Goal: Check status: Check status

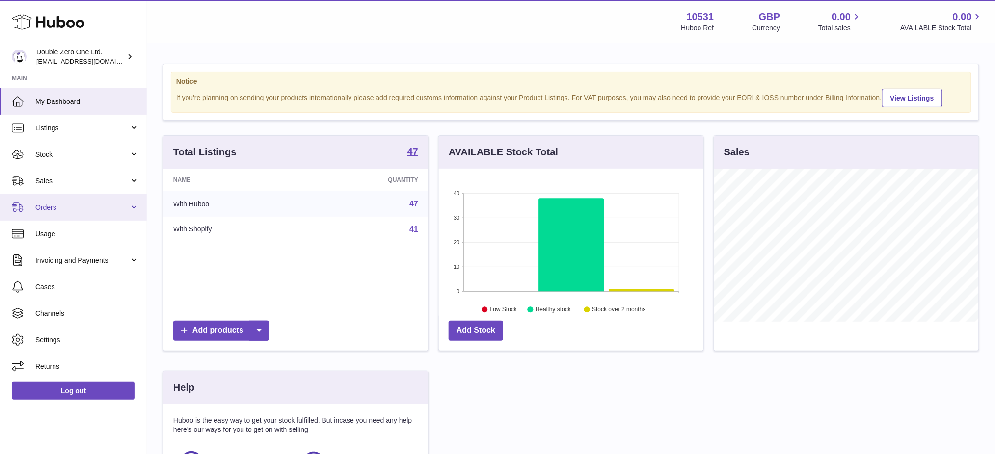
scroll to position [153, 265]
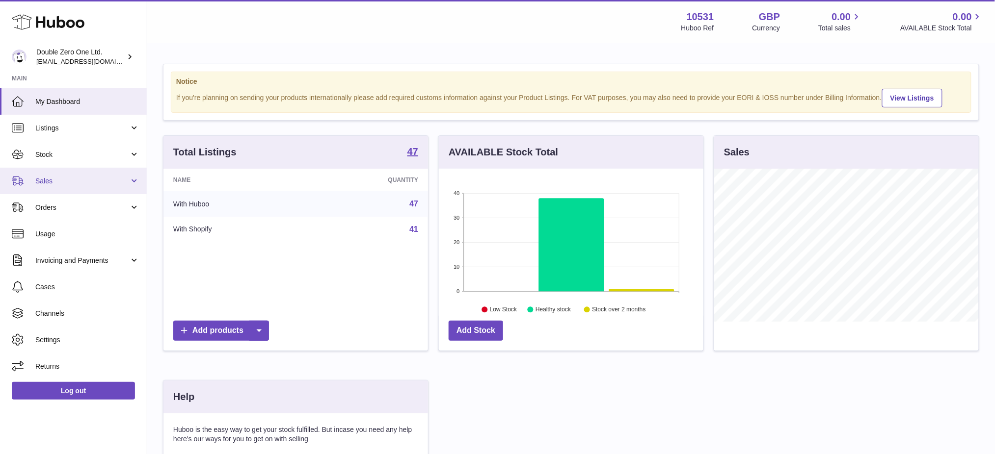
click at [82, 191] on link "Sales" at bounding box center [73, 181] width 147 height 27
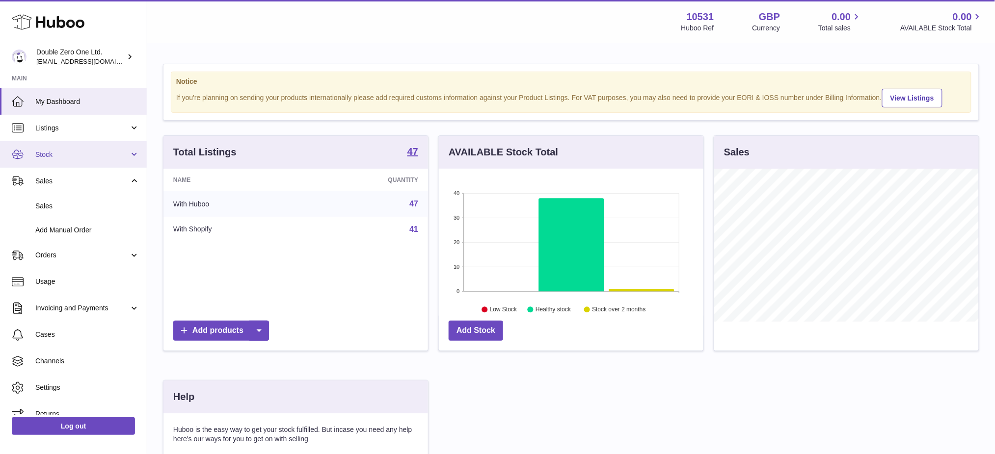
click at [77, 165] on link "Stock" at bounding box center [73, 154] width 147 height 27
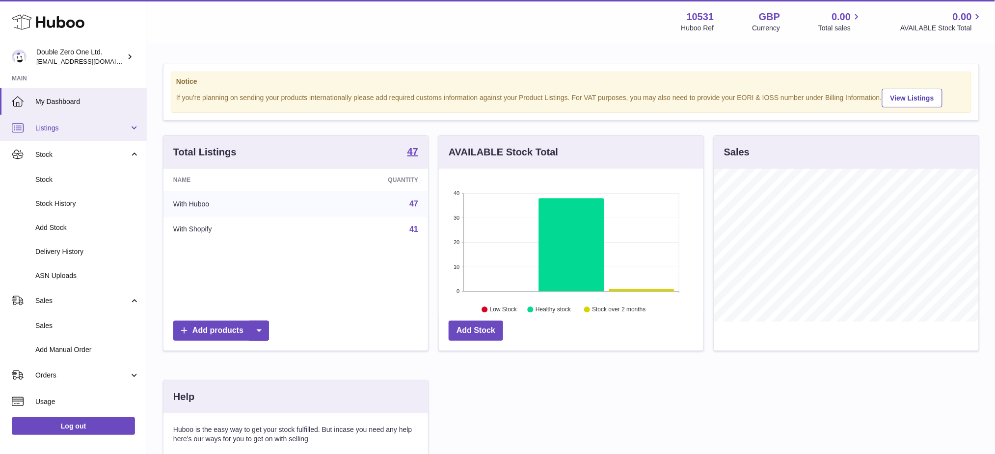
click at [33, 136] on link "Listings" at bounding box center [73, 128] width 147 height 27
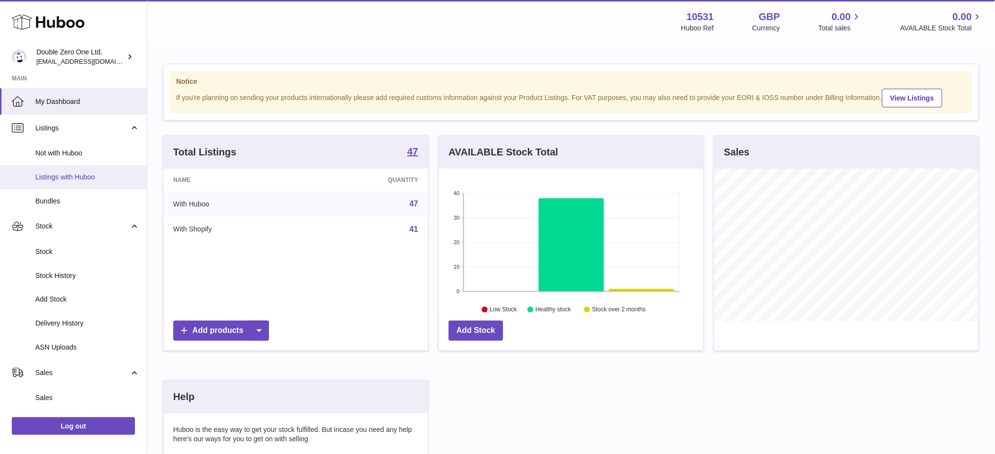
click at [67, 170] on link "Listings with Huboo" at bounding box center [73, 177] width 147 height 24
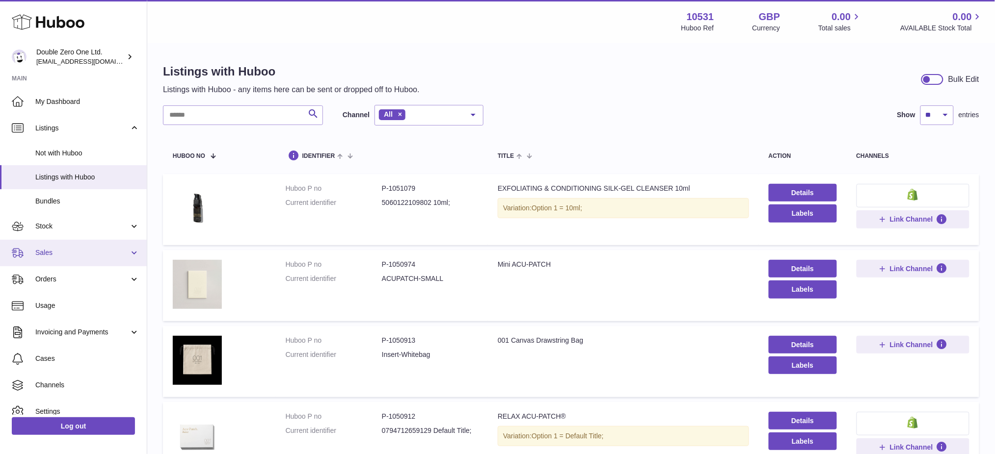
click at [54, 248] on span "Sales" at bounding box center [82, 252] width 94 height 9
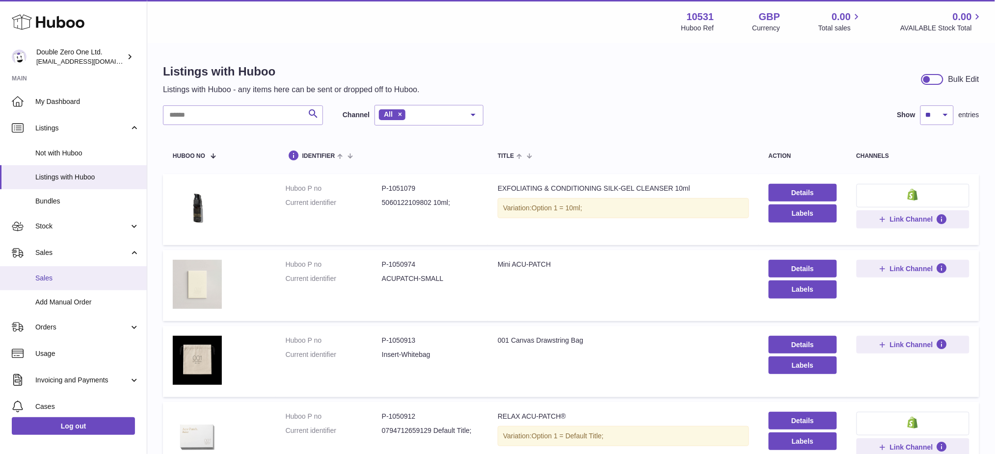
click at [57, 274] on span "Sales" at bounding box center [87, 278] width 104 height 9
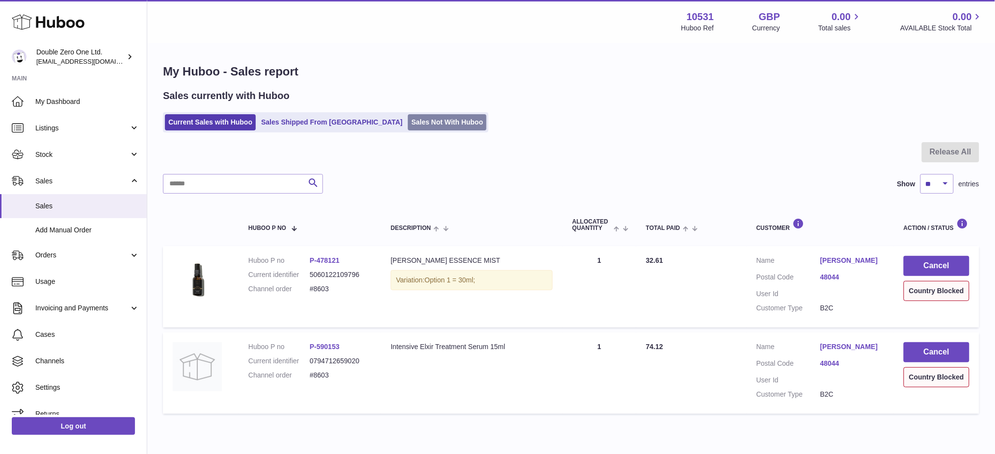
click at [408, 123] on link "Sales Not With Huboo" at bounding box center [447, 122] width 79 height 16
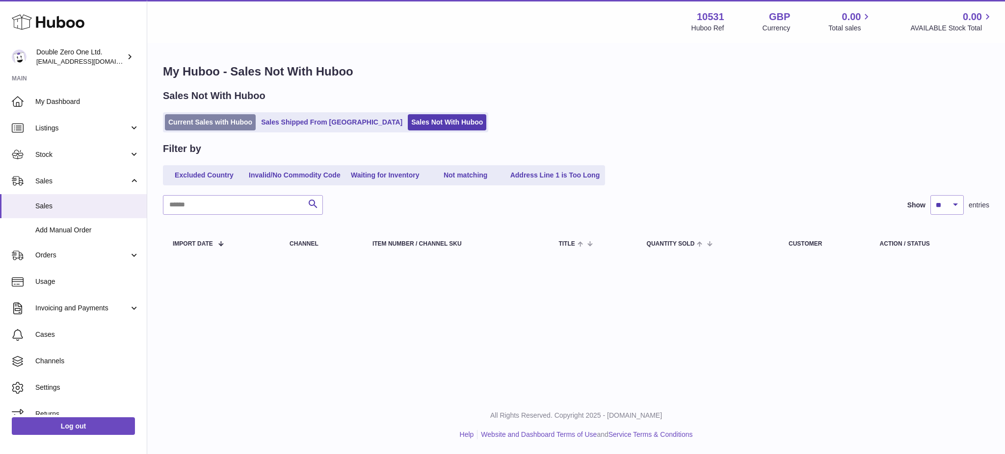
click at [185, 126] on link "Current Sales with Huboo" at bounding box center [210, 122] width 91 height 16
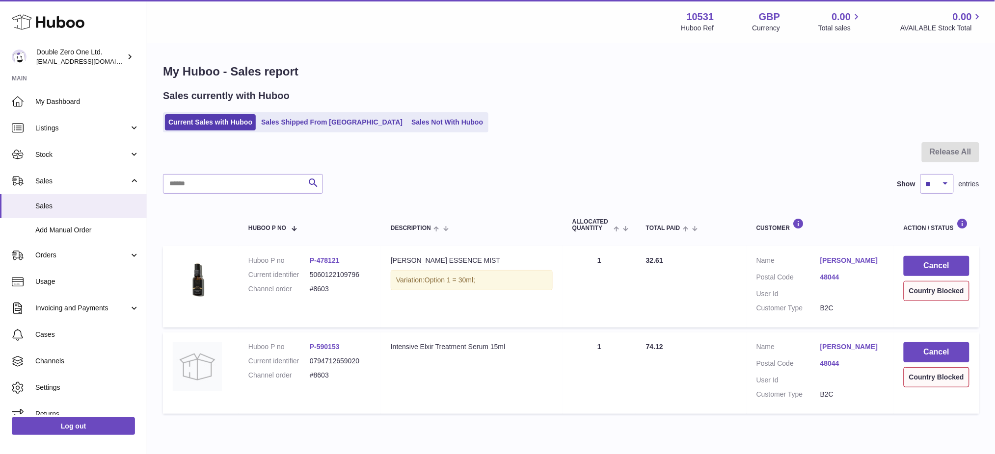
click at [831, 260] on link "[PERSON_NAME]" at bounding box center [852, 260] width 64 height 9
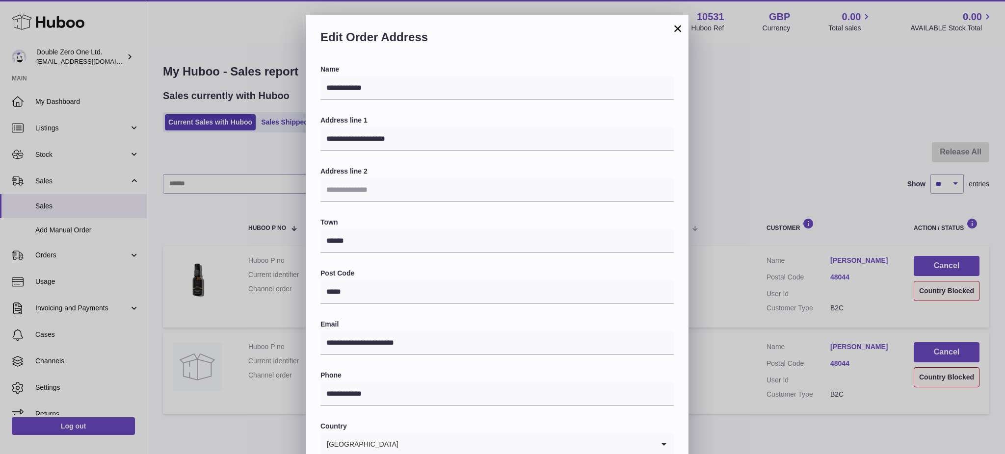
click at [677, 28] on button "×" at bounding box center [678, 29] width 12 height 12
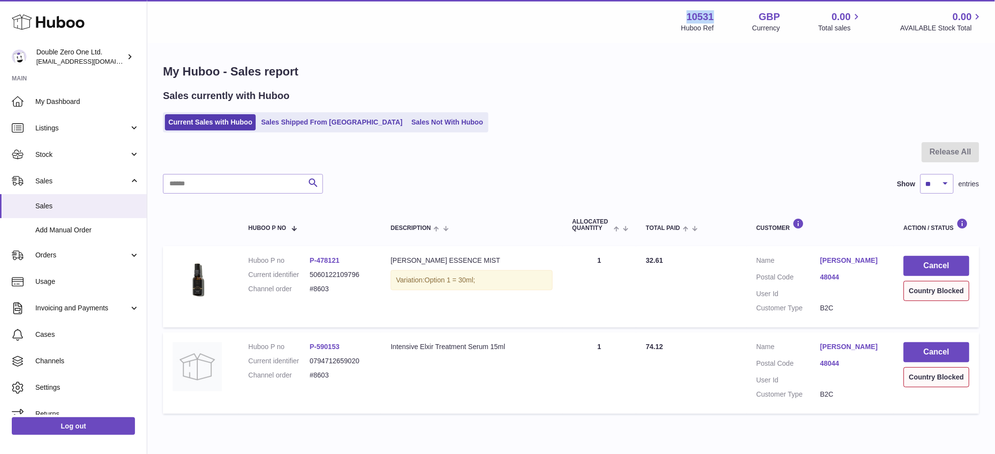
drag, startPoint x: 711, startPoint y: 18, endPoint x: 670, endPoint y: 12, distance: 41.2
click at [670, 12] on div "Menu Huboo 10531 Huboo Ref GBP Currency 0.00 Total sales 0.00 AVAILABLE Stock T…" at bounding box center [571, 21] width 824 height 23
copy strong "10531"
click at [212, 177] on input "text" at bounding box center [243, 184] width 160 height 20
drag, startPoint x: 796, startPoint y: 107, endPoint x: 774, endPoint y: 110, distance: 21.9
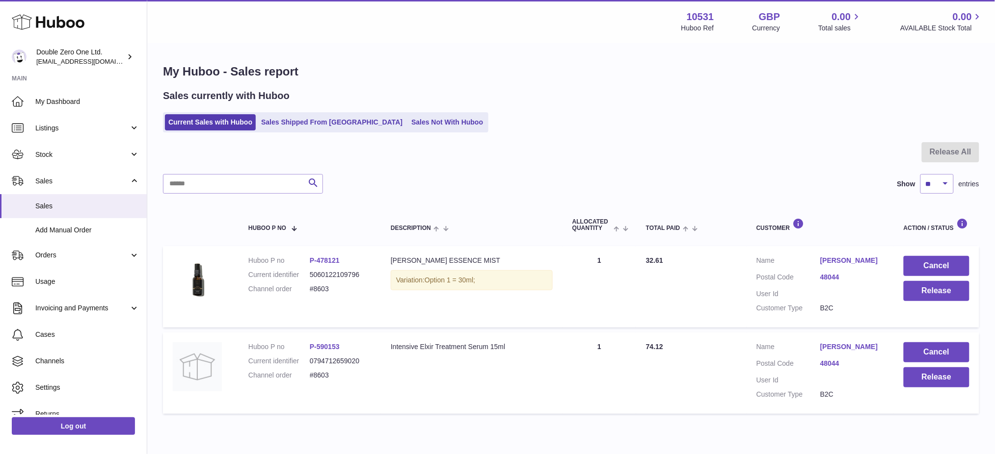
click at [789, 109] on div "Sales currently with Huboo Current Sales with Huboo Sales Shipped From Huboo Sa…" at bounding box center [571, 110] width 816 height 43
click at [408, 115] on link "Sales Not With Huboo" at bounding box center [447, 122] width 79 height 16
